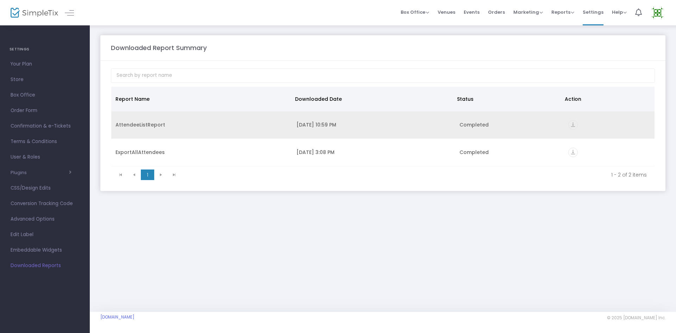
click at [573, 125] on icon "vertical_align_bottom" at bounding box center [573, 125] width 10 height 10
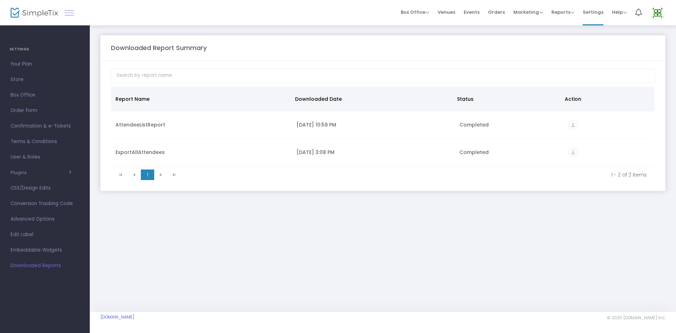
click at [71, 13] on span at bounding box center [69, 13] width 9 height 0
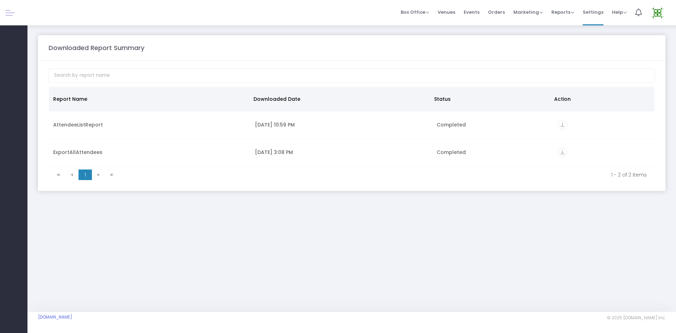
click at [5, 10] on div at bounding box center [13, 12] width 27 height 25
click at [11, 11] on link at bounding box center [10, 12] width 9 height 9
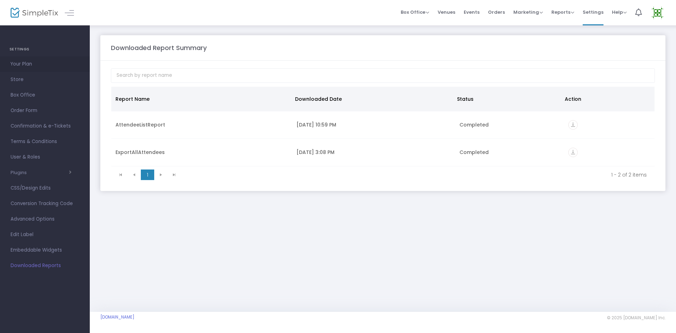
click at [15, 60] on span "Your Plan" at bounding box center [45, 64] width 69 height 9
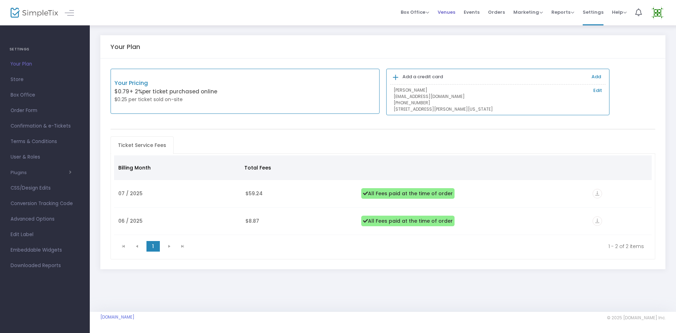
click at [455, 11] on span "Venues" at bounding box center [447, 12] width 18 height 18
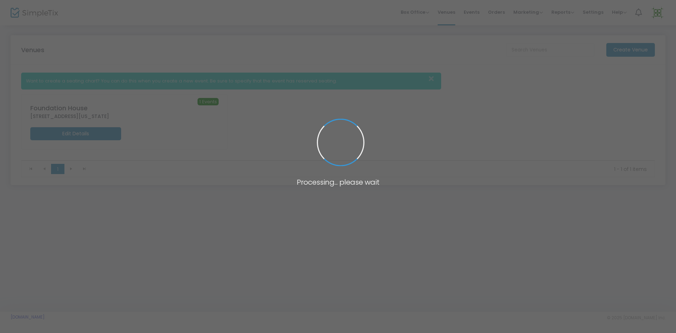
click at [478, 11] on span at bounding box center [338, 166] width 676 height 333
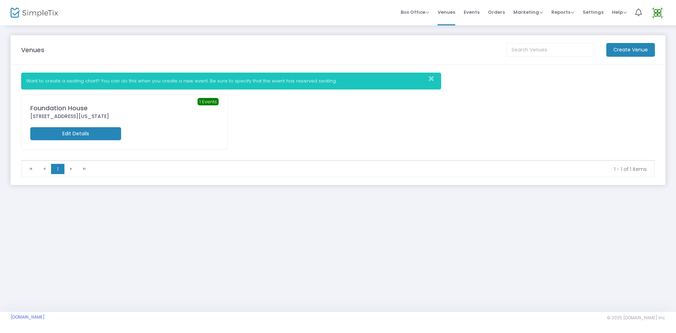
click at [478, 11] on span "Events" at bounding box center [472, 12] width 16 height 18
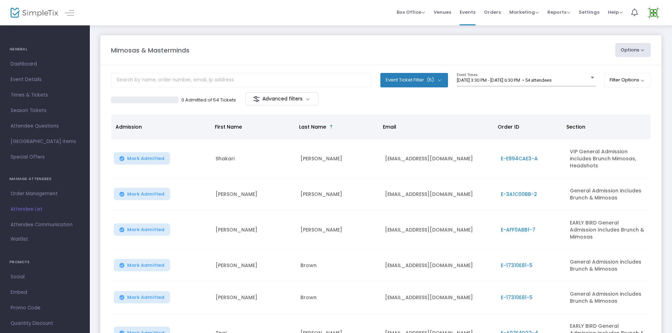
click at [424, 78] on button "Event Ticket Filter (5)" at bounding box center [414, 80] width 68 height 14
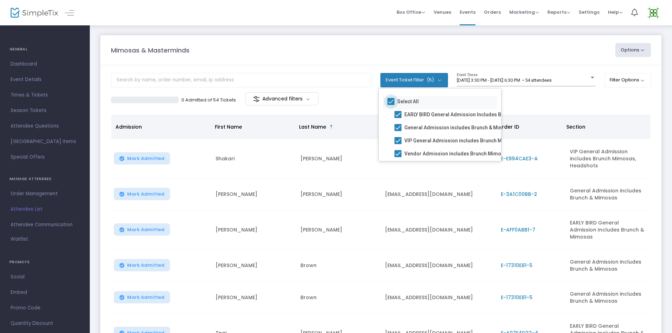
click at [389, 100] on span at bounding box center [390, 101] width 7 height 7
click at [391, 105] on input "Select All" at bounding box center [391, 105] width 0 height 0
checkbox input "false"
click at [398, 138] on span at bounding box center [397, 140] width 7 height 7
click at [398, 144] on input "VIP General Admission includes Brunch Mimosas, Headshots" at bounding box center [398, 144] width 0 height 0
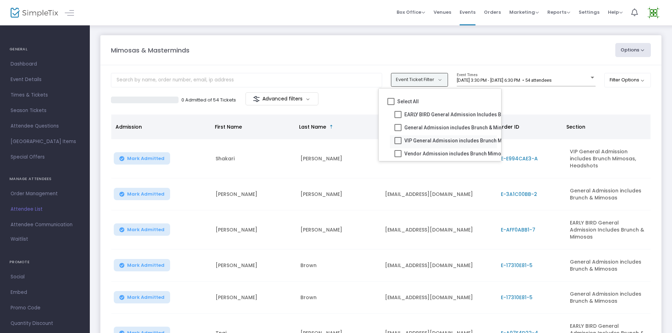
checkbox input "true"
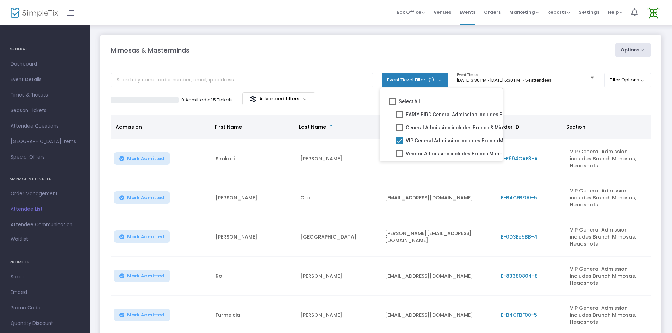
scroll to position [24, 0]
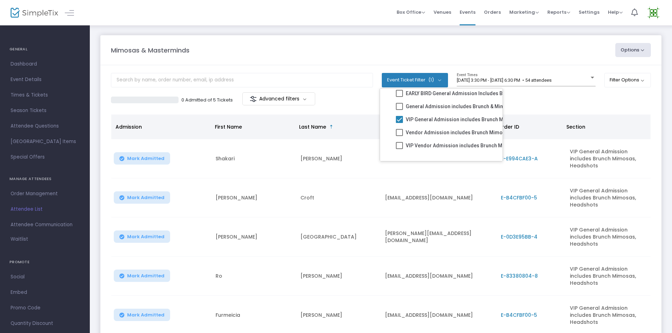
click at [564, 106] on div "0 Admitted of 5 Tickets Advanced filters" at bounding box center [381, 99] width 540 height 15
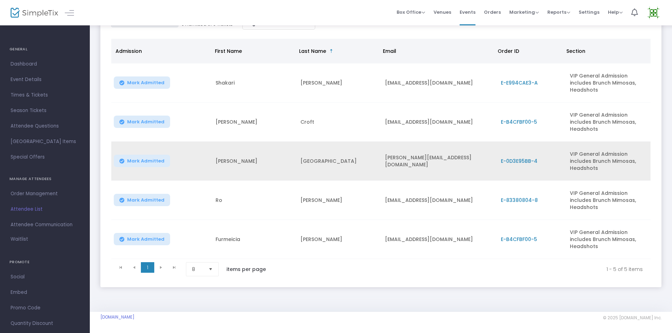
scroll to position [43, 0]
